Goal: Navigation & Orientation: Find specific page/section

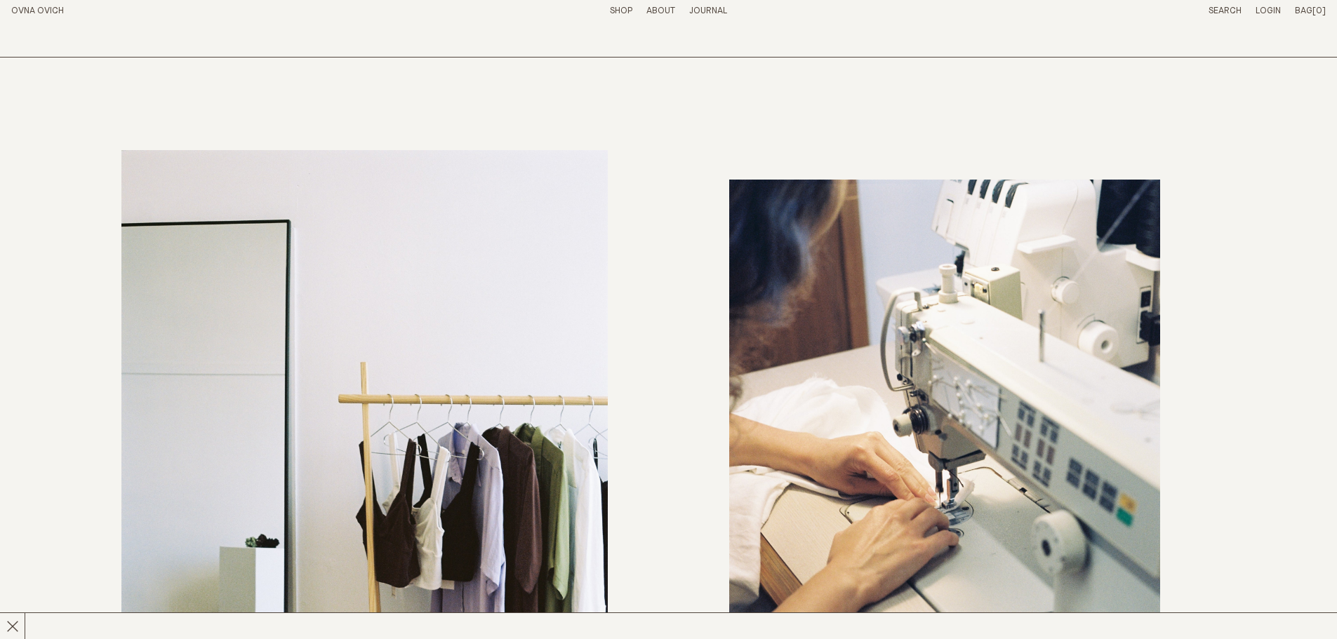
click at [63, 8] on link "OVNA OVICH" at bounding box center [37, 10] width 53 height 9
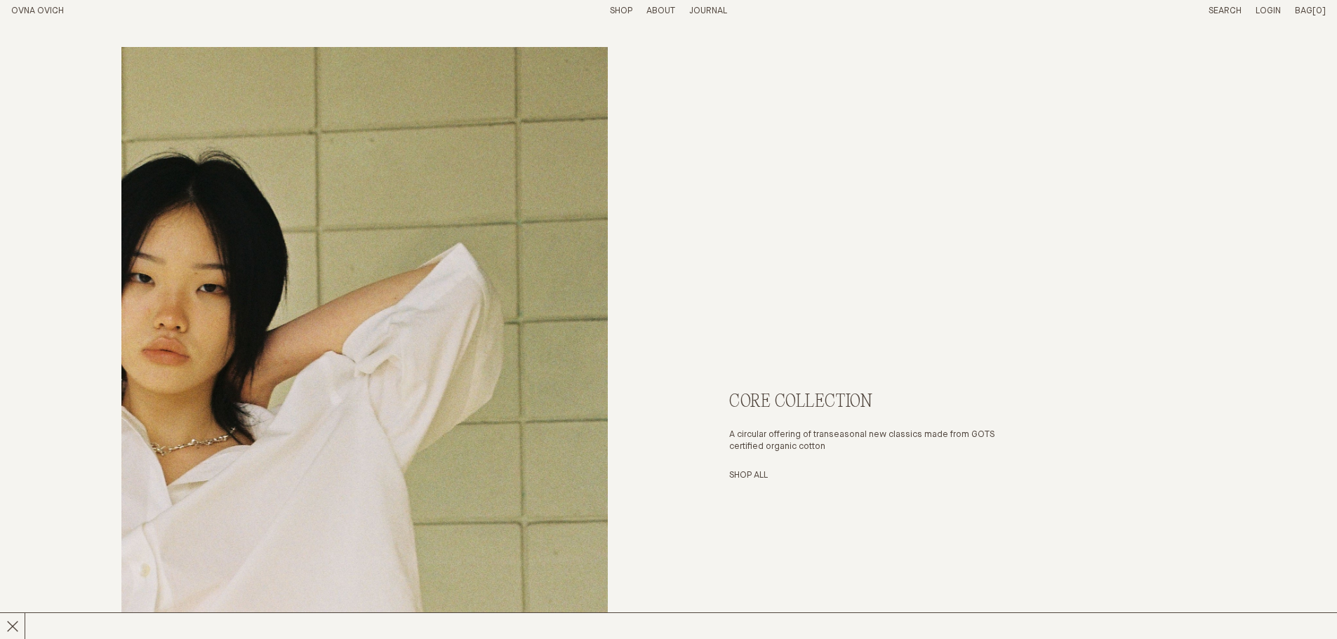
scroll to position [4794, 0]
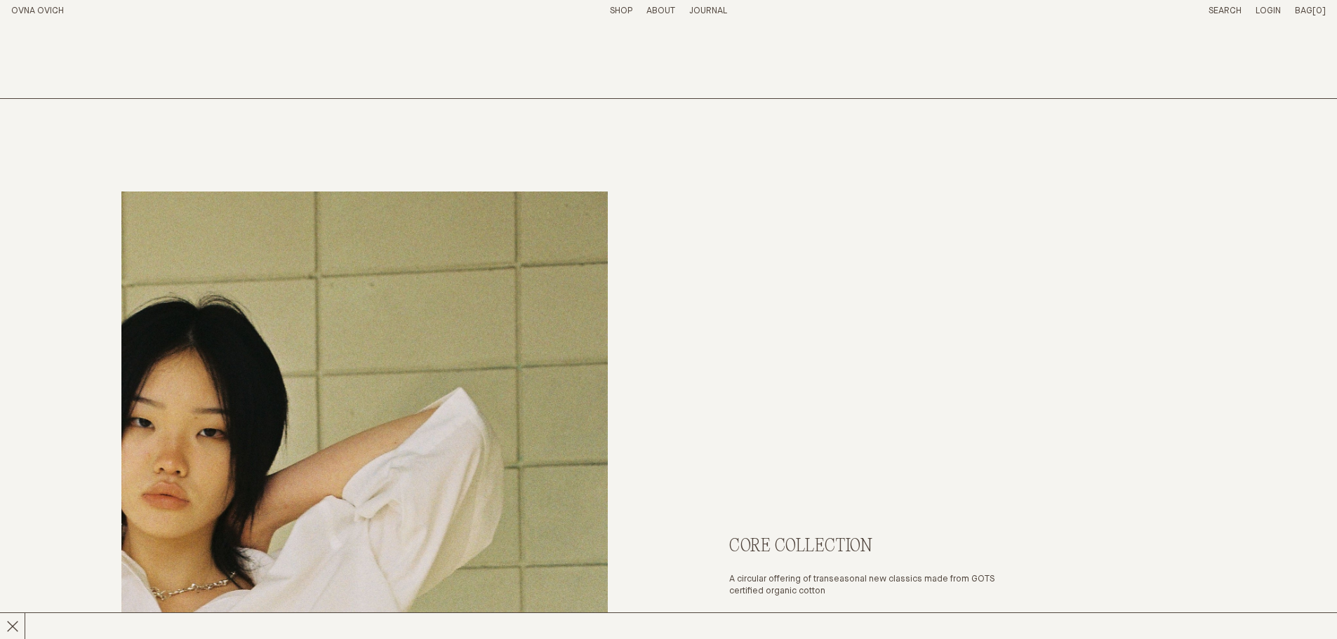
click at [629, 11] on link "Shop" at bounding box center [621, 10] width 22 height 9
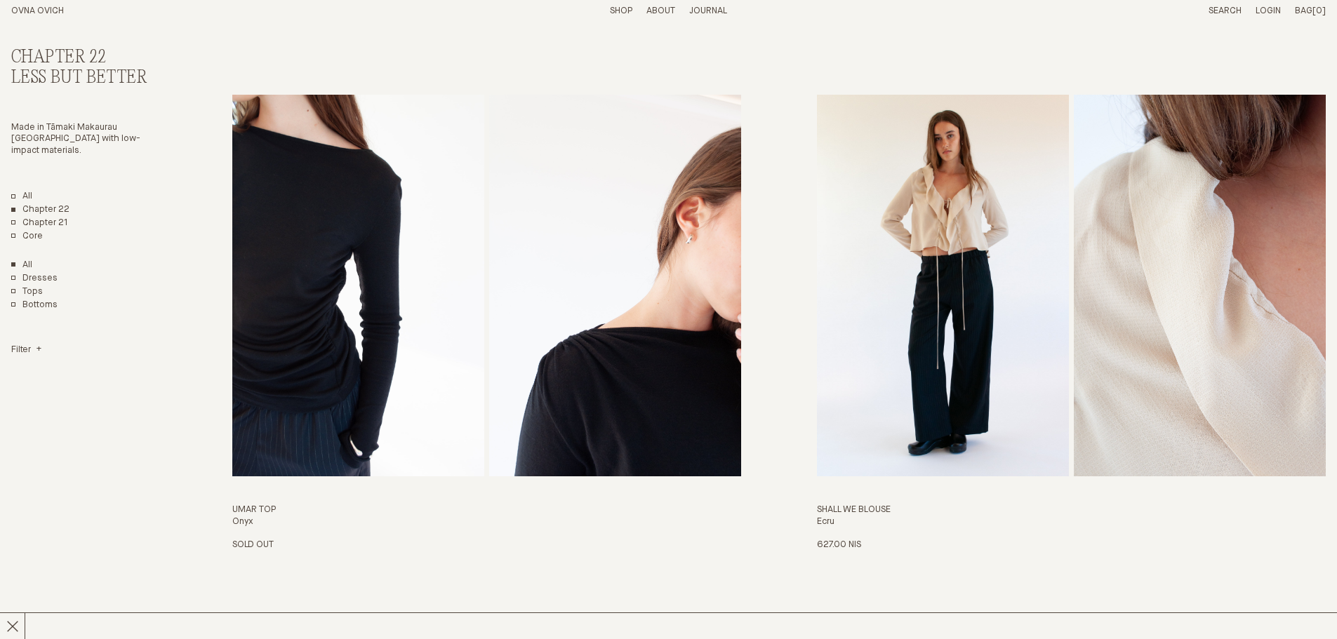
scroll to position [561, 0]
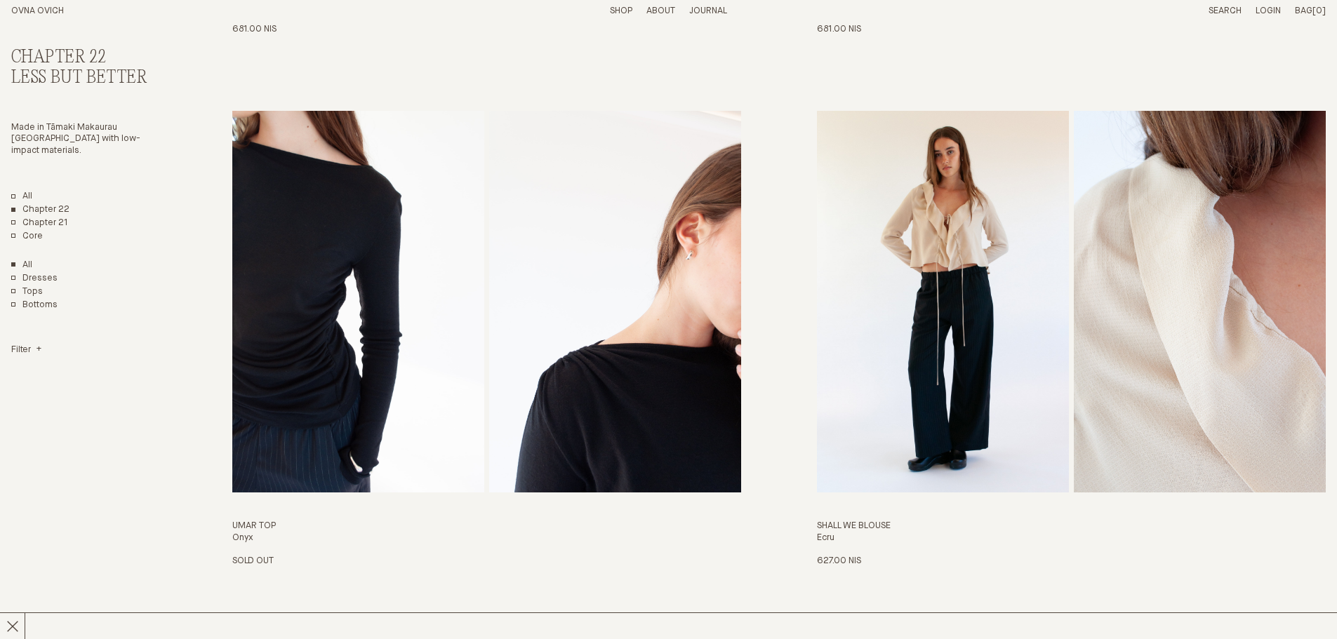
click at [658, 8] on p "About" at bounding box center [660, 12] width 29 height 12
click at [603, 11] on link "Story" at bounding box center [609, 10] width 27 height 9
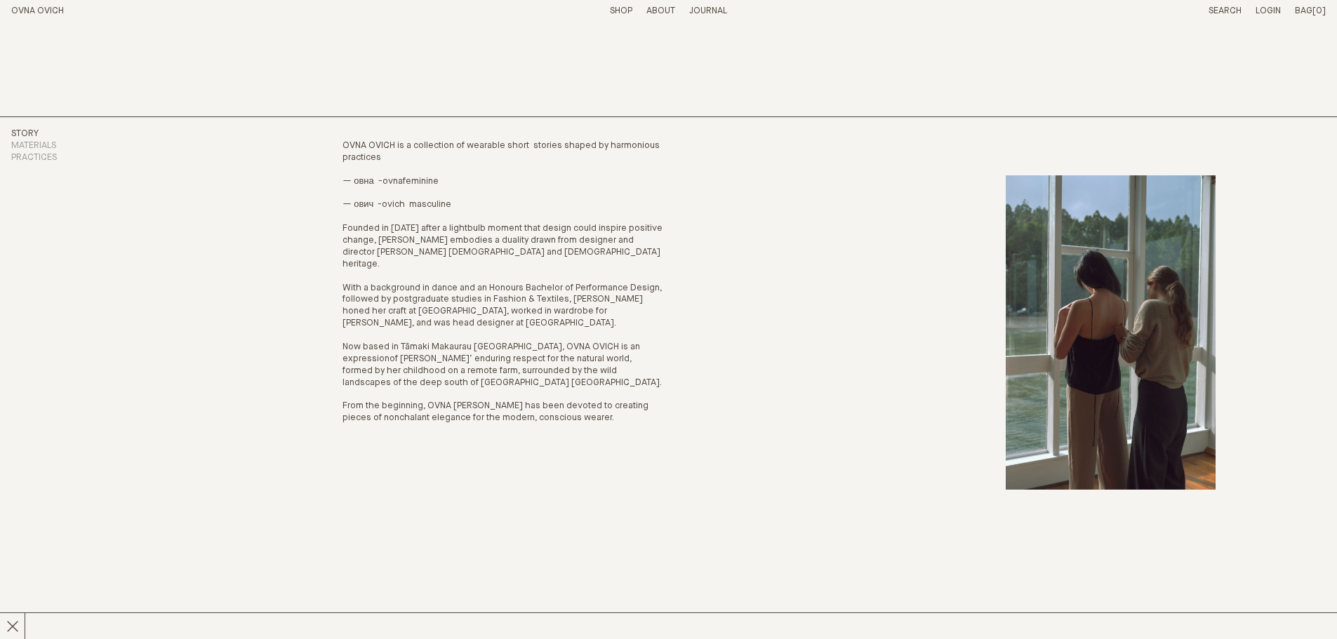
click at [49, 15] on h1 "OVNA OVICH" at bounding box center [116, 12] width 210 height 12
click at [46, 10] on link "OVNA OVICH" at bounding box center [37, 10] width 53 height 9
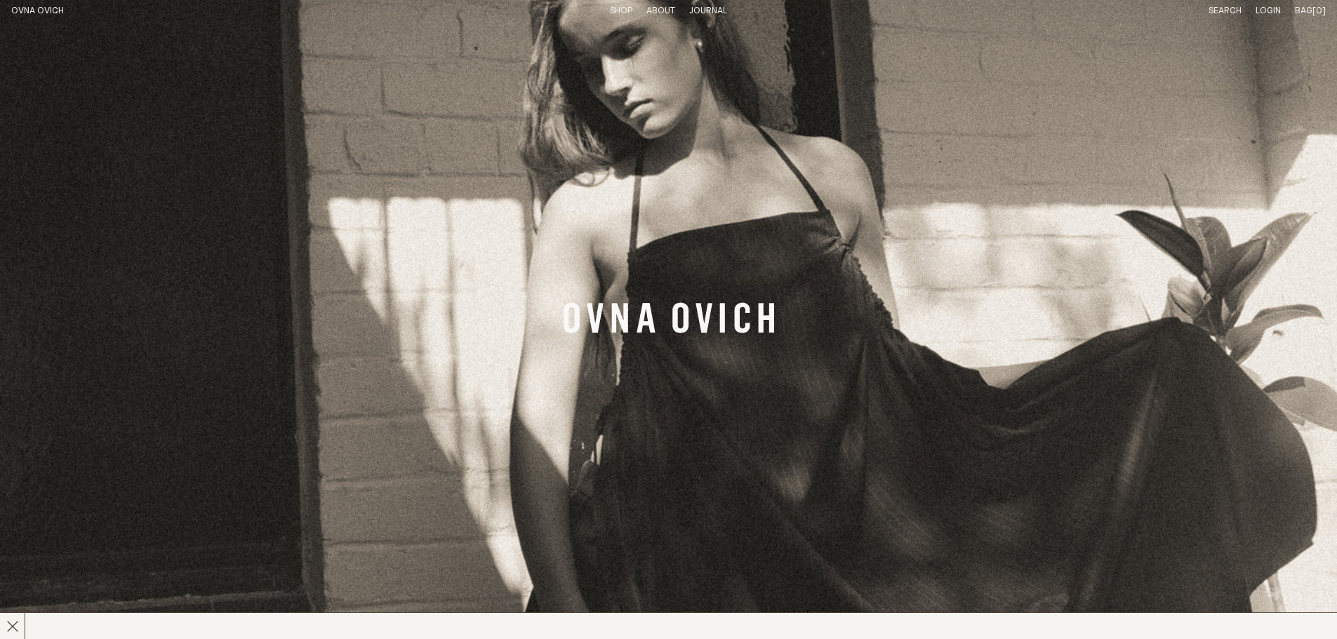
click at [1223, 4] on header "OVNA OVICH Menu T:0.00 NIS Shop About Story Materials Practices Journal Search …" at bounding box center [668, 11] width 1337 height 22
click at [1227, 13] on link "Search" at bounding box center [1224, 10] width 33 height 9
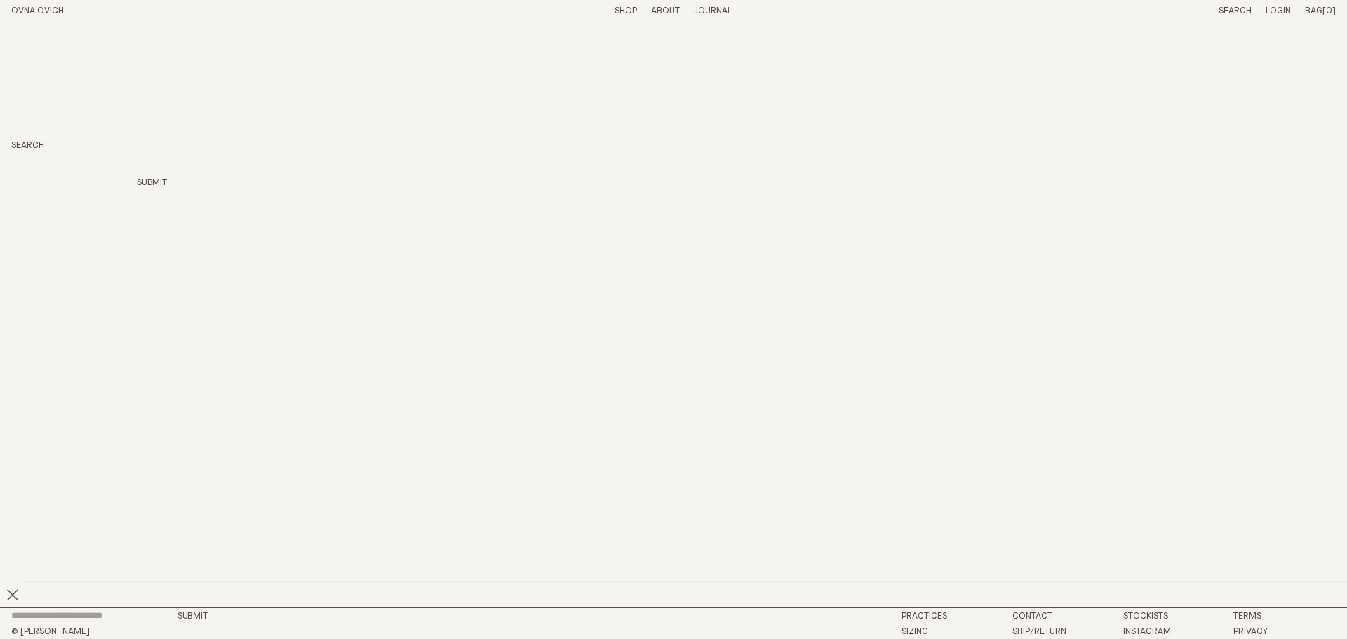
click at [84, 179] on input "search" at bounding box center [69, 184] width 117 height 12
click at [234, 128] on div "Search Submit" at bounding box center [673, 165] width 1325 height 287
click at [42, 12] on link "OVNA OVICH" at bounding box center [37, 10] width 53 height 9
